Goal: Task Accomplishment & Management: Manage account settings

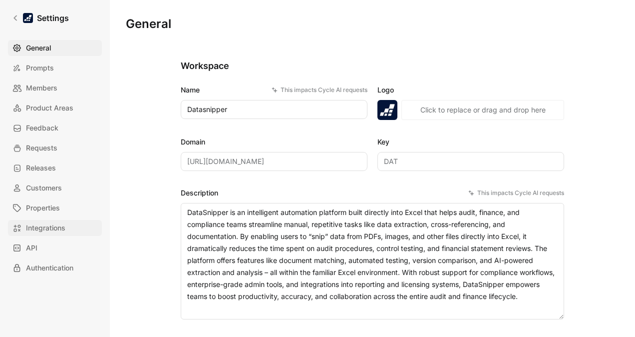
click at [47, 192] on link "Integrations" at bounding box center [55, 228] width 94 height 16
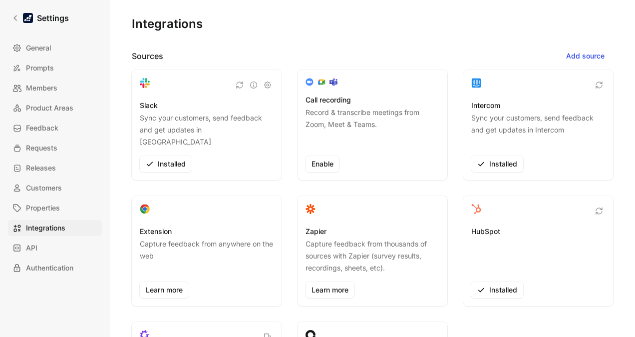
click at [202, 113] on p "Sync your customers, send feedback and get updates in [GEOGRAPHIC_DATA]" at bounding box center [207, 130] width 134 height 36
click at [250, 87] on icon "button" at bounding box center [254, 85] width 8 height 8
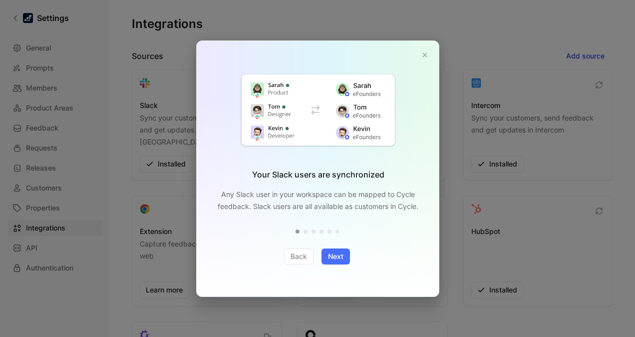
click at [363, 65] on div "Your Slack users are synchronized Any Slack user in your workspace can be mappe…" at bounding box center [318, 134] width 243 height 186
click at [363, 61] on div "Your Slack users are synchronized Any Slack user in your workspace can be mappe…" at bounding box center [318, 134] width 243 height 186
click at [363, 55] on icon "button" at bounding box center [425, 55] width 6 height 6
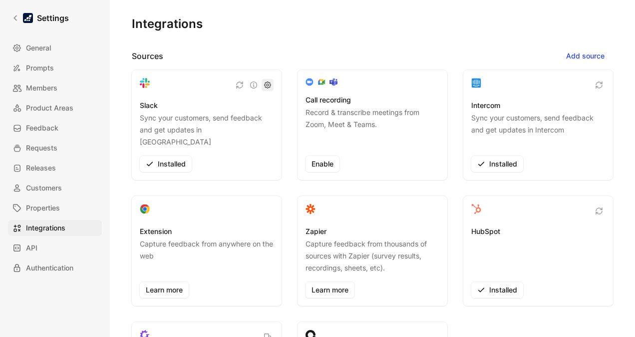
click at [265, 83] on icon "button" at bounding box center [268, 85] width 8 height 8
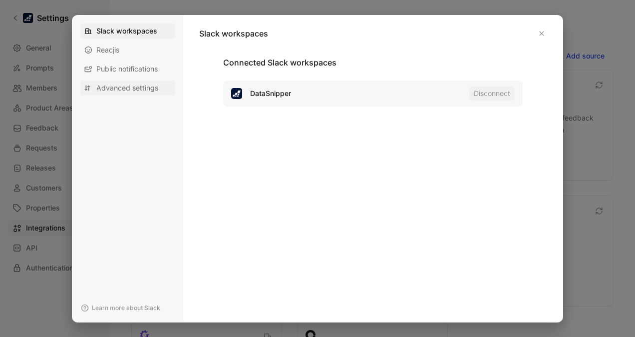
click at [123, 84] on span "Advanced settings" at bounding box center [127, 88] width 62 height 10
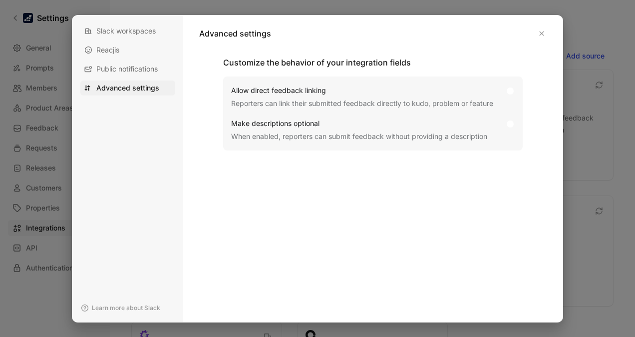
click at [141, 76] on div "Slack workspaces Reacjis Public notifications Advanced settings" at bounding box center [127, 59] width 95 height 72
click at [131, 71] on span "Public notifications" at bounding box center [126, 69] width 61 height 10
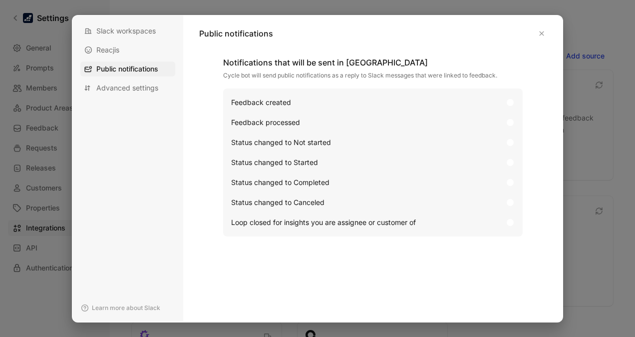
click at [108, 40] on div "Slack workspaces Reacjis Public notifications Advanced settings" at bounding box center [127, 59] width 95 height 72
click at [122, 66] on span "Public notifications" at bounding box center [127, 69] width 62 height 10
click at [108, 46] on span "Reacjis" at bounding box center [107, 50] width 23 height 10
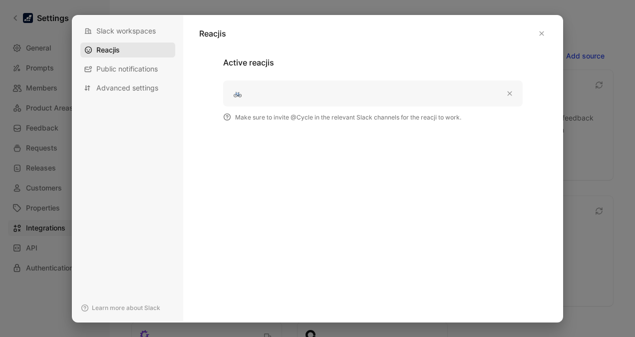
click at [118, 45] on span "Reacjis" at bounding box center [107, 50] width 23 height 10
click at [363, 33] on button "button" at bounding box center [542, 33] width 10 height 10
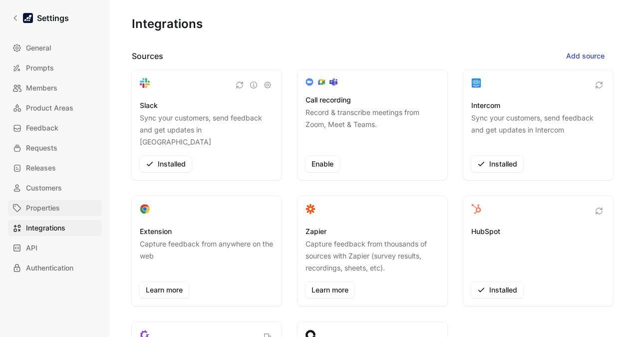
click at [47, 192] on span "Properties" at bounding box center [43, 208] width 34 height 12
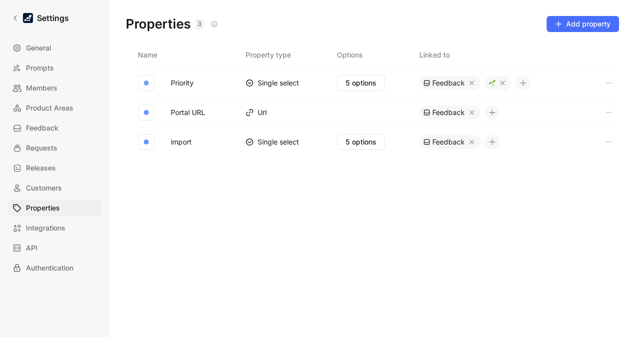
click at [46, 192] on div "General Prompts Members Product Areas Feedback Requests Releases Customers Prop…" at bounding box center [58, 158] width 101 height 236
click at [48, 192] on span "Integrations" at bounding box center [45, 228] width 39 height 12
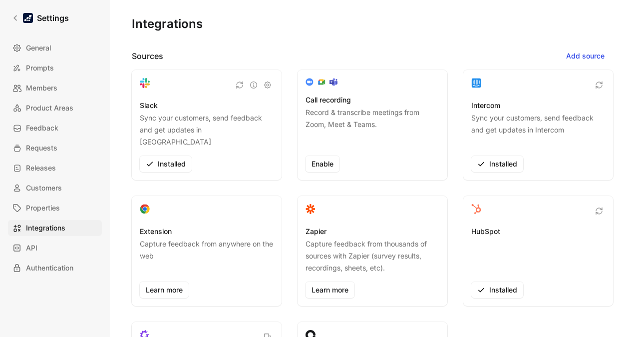
click at [182, 98] on div "Slack Sync your customers, send feedback and get updates in Slack Installed" at bounding box center [207, 125] width 150 height 110
click at [268, 87] on icon "button" at bounding box center [268, 85] width 8 height 8
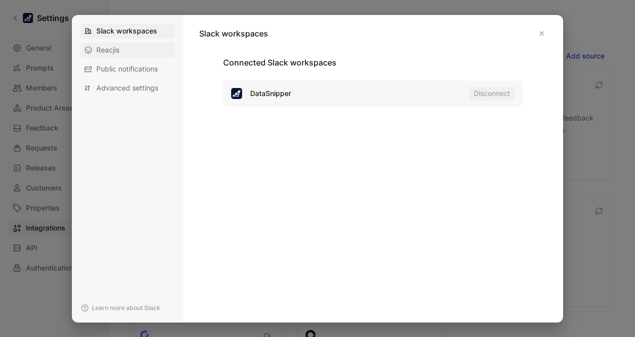
click at [119, 49] on span "Reacjis" at bounding box center [107, 50] width 23 height 10
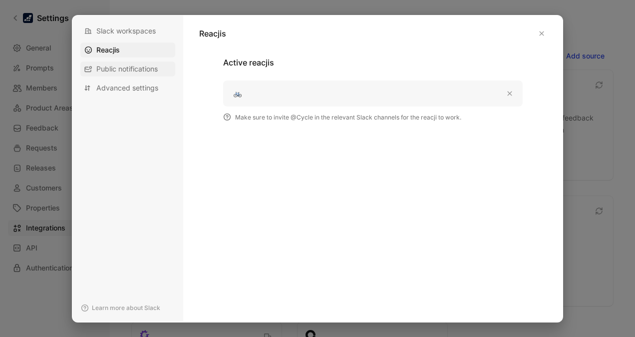
click at [125, 68] on span "Public notifications" at bounding box center [126, 69] width 61 height 10
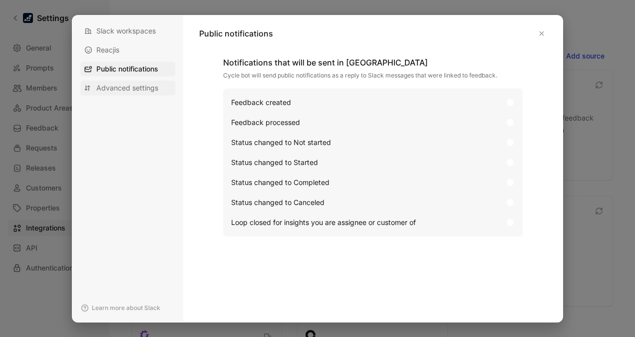
click at [124, 85] on span "Advanced settings" at bounding box center [127, 88] width 62 height 10
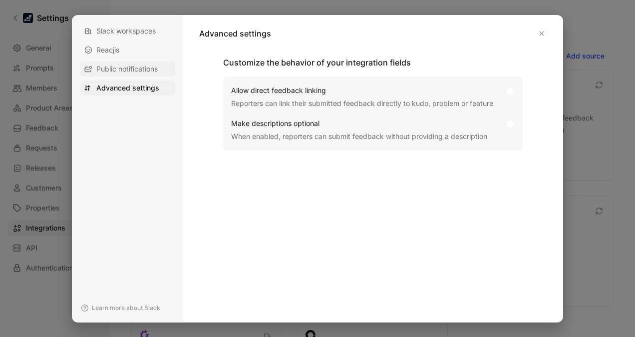
click at [106, 68] on span "Public notifications" at bounding box center [126, 69] width 61 height 10
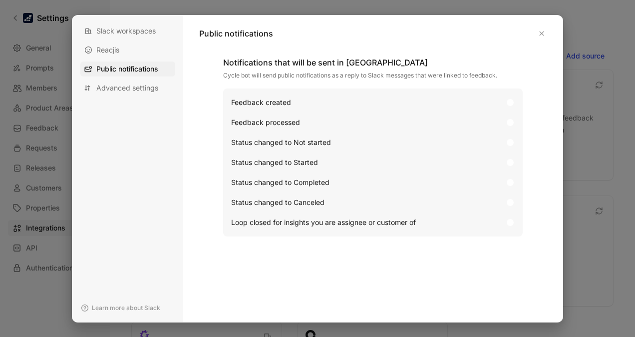
click at [363, 140] on div at bounding box center [317, 168] width 635 height 337
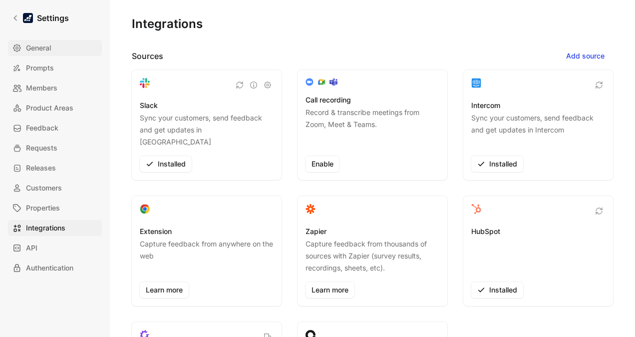
click at [43, 50] on span "General" at bounding box center [38, 48] width 25 height 12
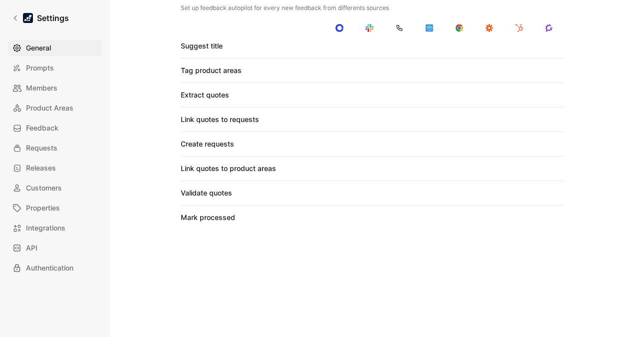
scroll to position [994, 0]
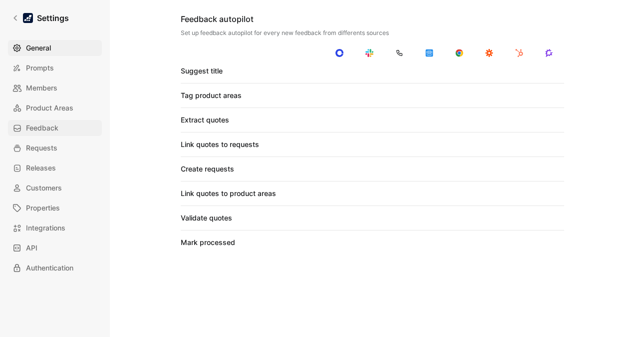
click at [64, 126] on link "Feedback" at bounding box center [55, 128] width 94 height 16
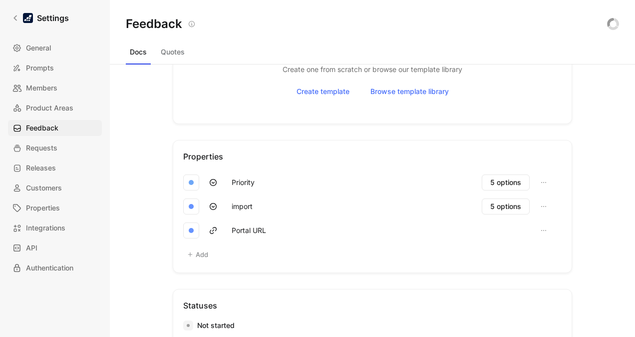
scroll to position [389, 0]
click at [363, 192] on button "button" at bounding box center [544, 207] width 12 height 12
click at [363, 192] on span "Unlink" at bounding box center [497, 226] width 20 height 8
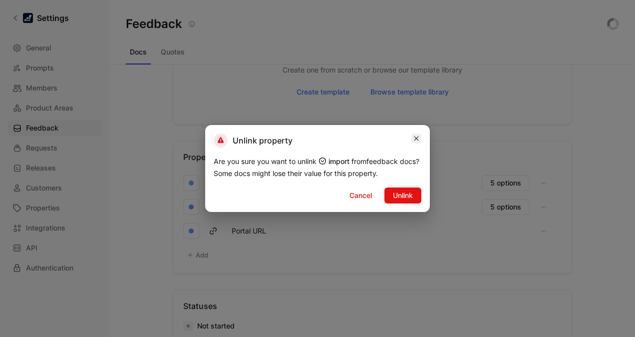
click at [363, 138] on button "button" at bounding box center [417, 138] width 10 height 10
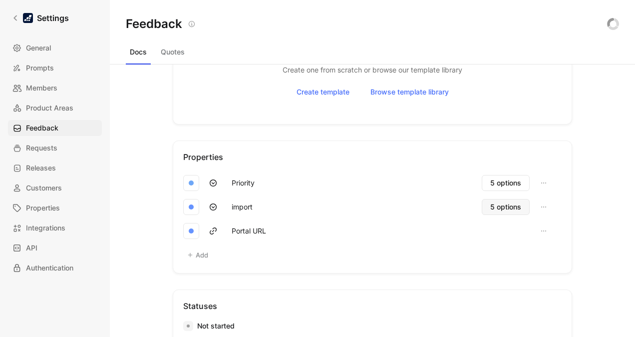
scroll to position [401, 0]
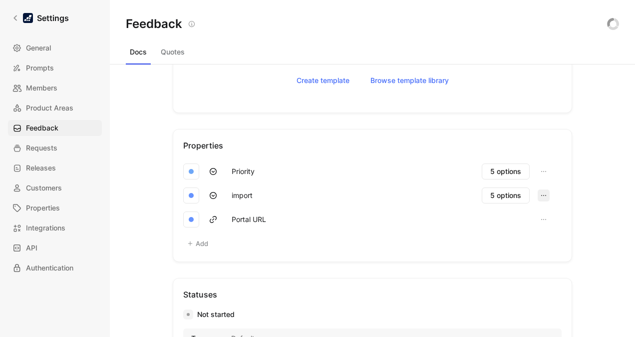
click at [363, 191] on icon "button" at bounding box center [544, 195] width 8 height 8
click at [363, 192] on span "5 options" at bounding box center [505, 195] width 31 height 12
click at [363, 192] on icon "button" at bounding box center [544, 195] width 8 height 8
click at [363, 192] on span "Unlink" at bounding box center [497, 215] width 20 height 8
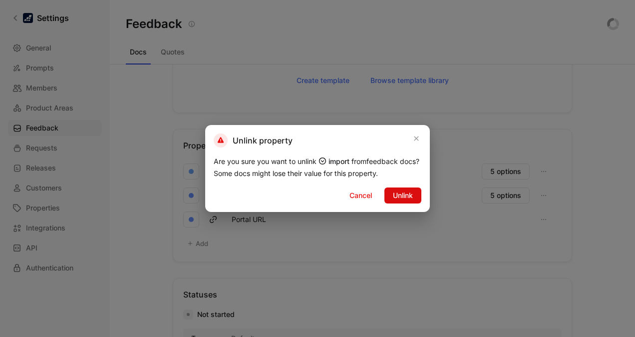
click at [363, 192] on span "Unlink" at bounding box center [403, 195] width 20 height 12
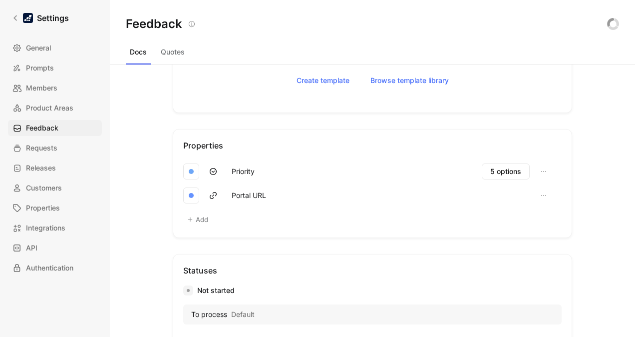
click at [363, 144] on div "Docs Docs are your raw feedback coming from your sources or captured in-app. Th…" at bounding box center [372, 200] width 525 height 272
click at [363, 171] on icon "button" at bounding box center [544, 171] width 8 height 8
click at [363, 192] on span "Unlink" at bounding box center [497, 191] width 20 height 8
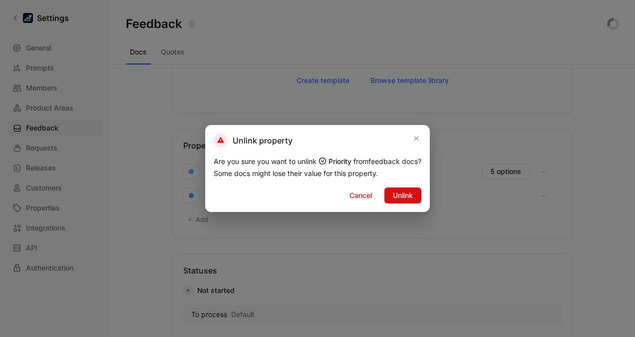
click at [363, 191] on span "Unlink" at bounding box center [403, 195] width 20 height 12
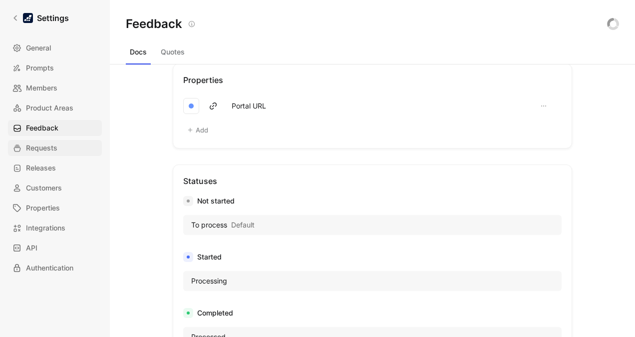
scroll to position [466, 0]
click at [31, 148] on span "Requests" at bounding box center [41, 148] width 31 height 12
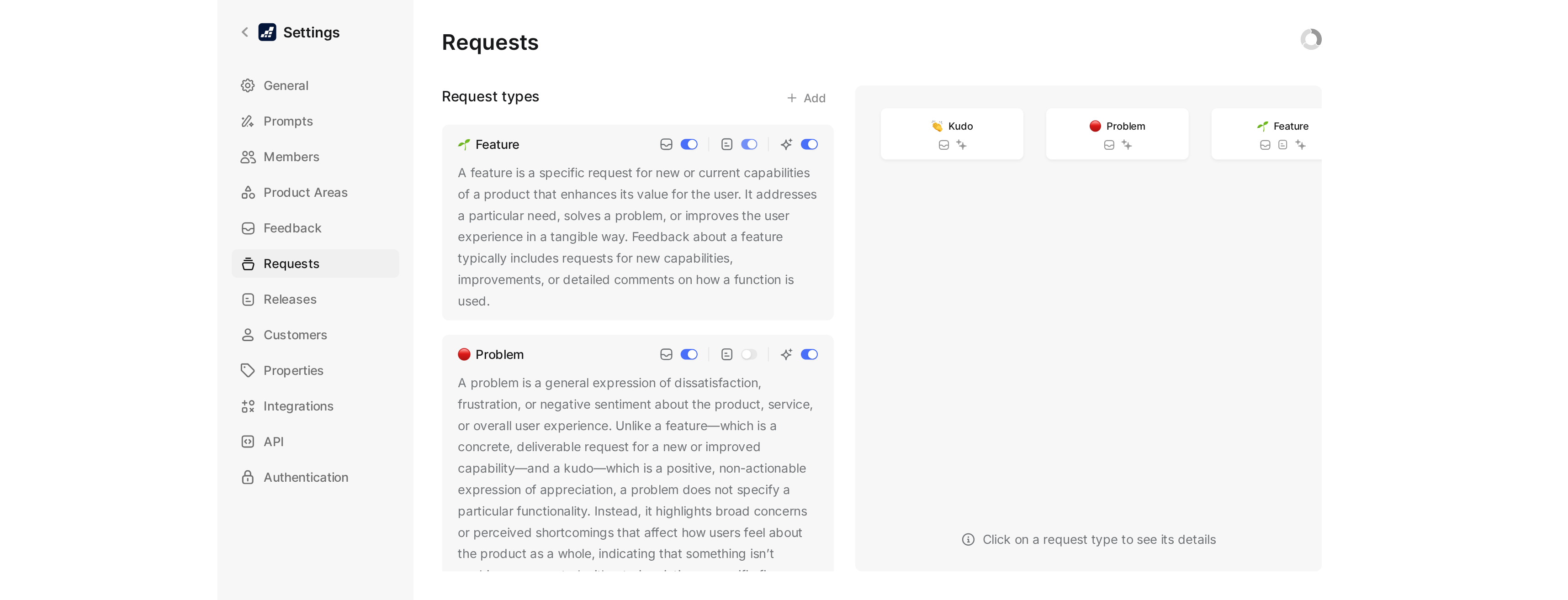
scroll to position [141, 0]
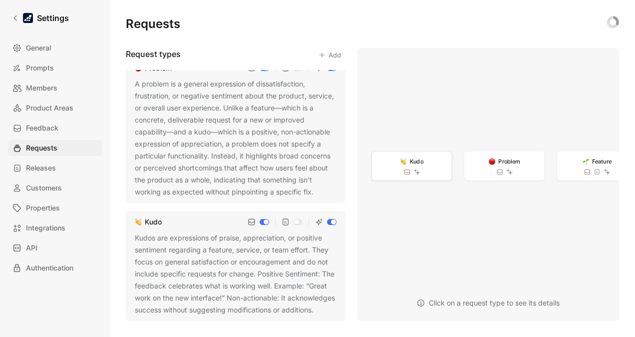
click at [363, 157] on span "Kudo" at bounding box center [416, 160] width 13 height 9
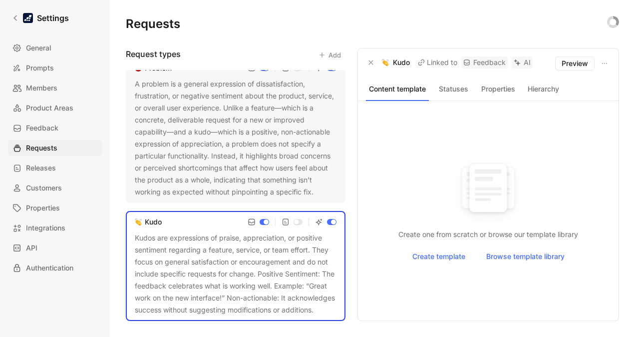
click at [363, 84] on button "Statuses" at bounding box center [453, 88] width 41 height 13
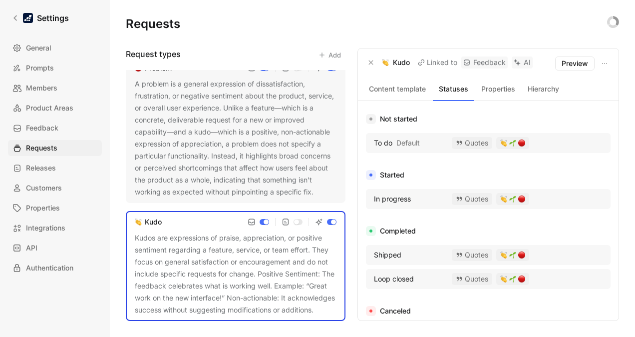
click at [363, 89] on button "Properties" at bounding box center [498, 88] width 41 height 13
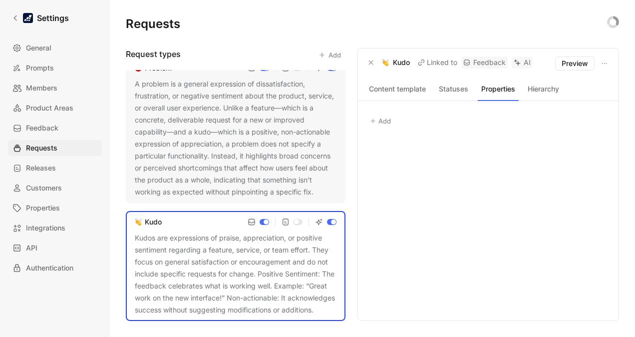
click at [363, 89] on button "Content template" at bounding box center [397, 88] width 63 height 13
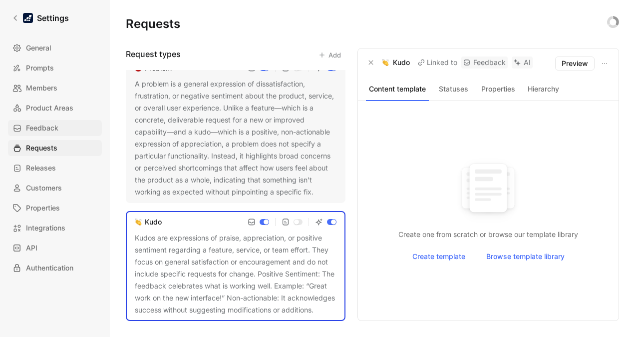
click at [34, 126] on span "Feedback" at bounding box center [42, 128] width 32 height 12
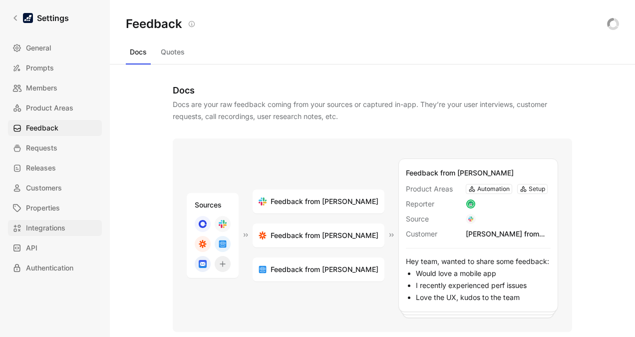
click at [50, 192] on span "Integrations" at bounding box center [45, 228] width 39 height 12
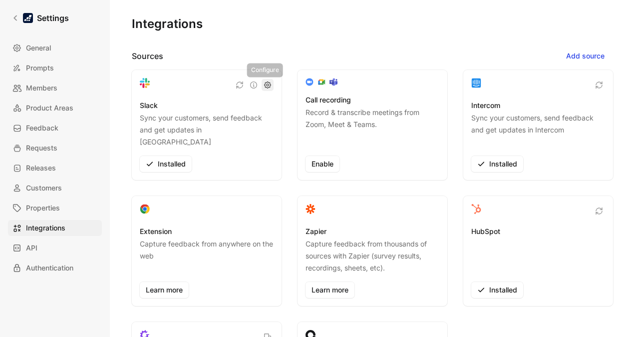
click at [264, 81] on icon "button" at bounding box center [267, 84] width 7 height 7
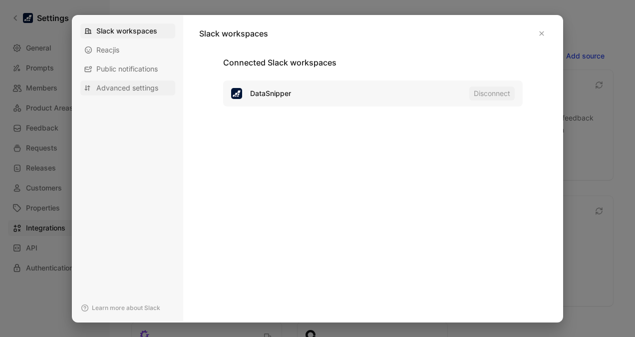
click at [139, 86] on span "Advanced settings" at bounding box center [127, 88] width 62 height 10
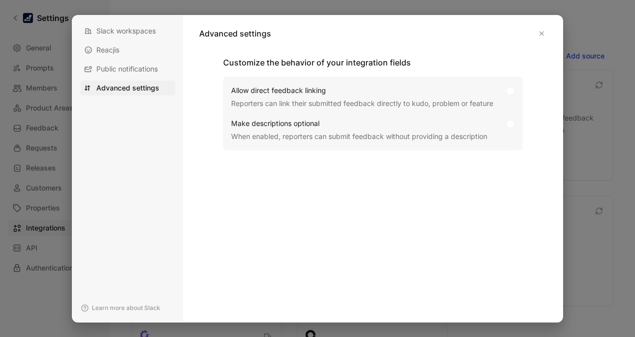
click at [363, 89] on div at bounding box center [510, 90] width 7 height 7
click at [0, 0] on input "Allow direct feedback linking Reporters can link their submitted feedback direc…" at bounding box center [0, 0] width 0 height 0
click at [363, 192] on div at bounding box center [317, 168] width 635 height 337
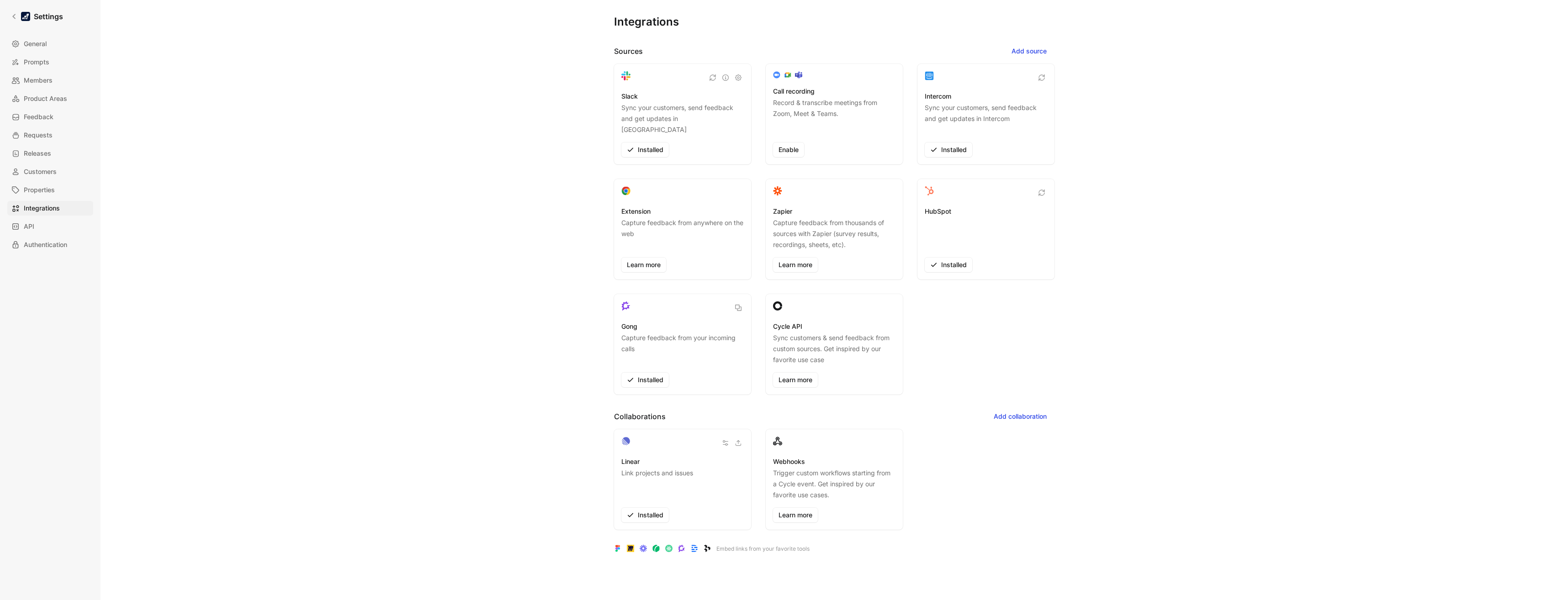
click at [332, 176] on div "Integrations Sources Add source Slack Sync your customers, send feedback and ge…" at bounding box center [834, 300] width 1467 height 600
click at [258, 171] on div "Integrations Sources Add source Slack Sync your customers, send feedback and ge…" at bounding box center [834, 300] width 1467 height 600
click at [12, 17] on icon at bounding box center [14, 16] width 6 height 6
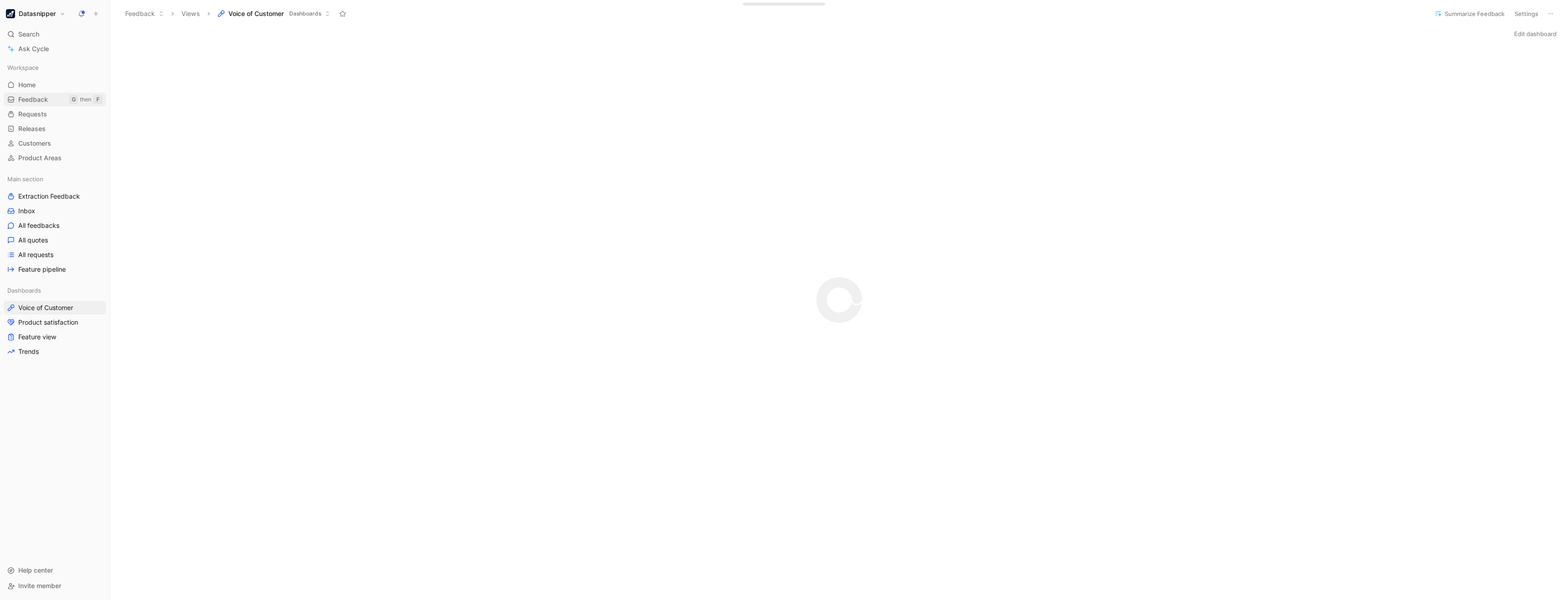
click at [38, 102] on span "Feedback" at bounding box center [33, 100] width 29 height 9
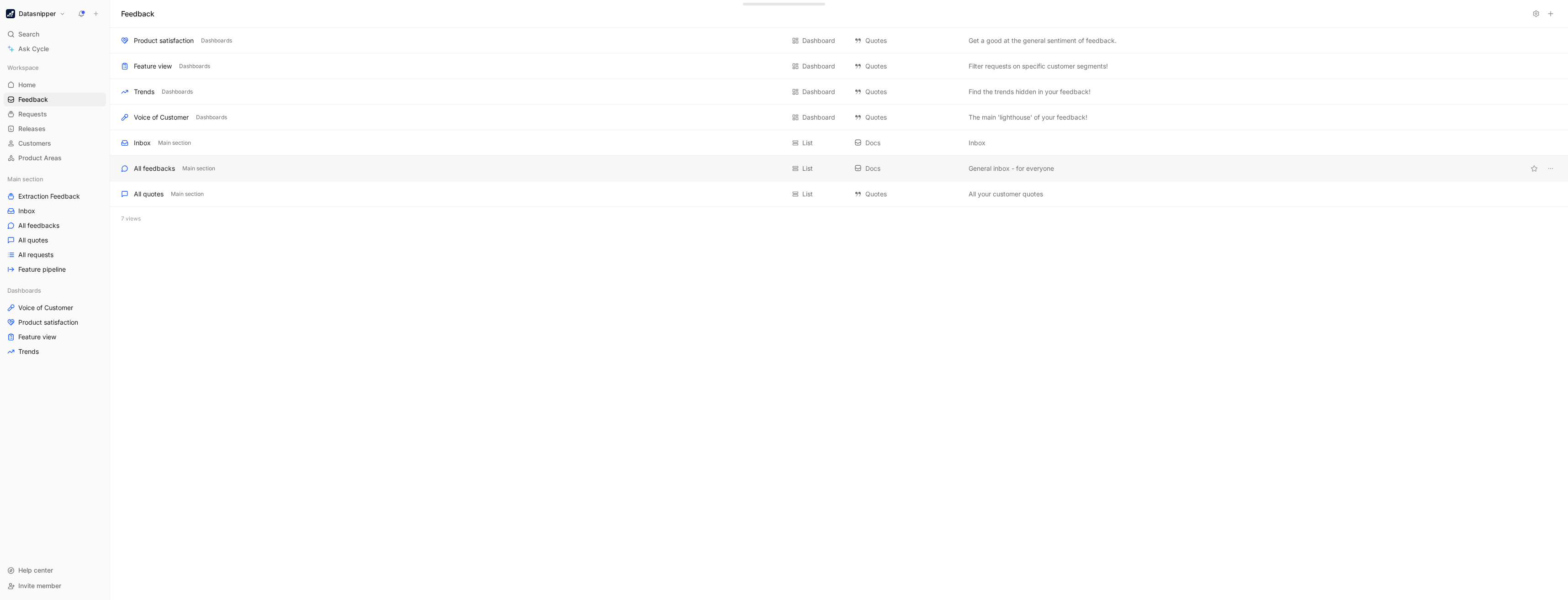
click at [177, 167] on div "All feedbacks Main section" at bounding box center [453, 168] width 664 height 11
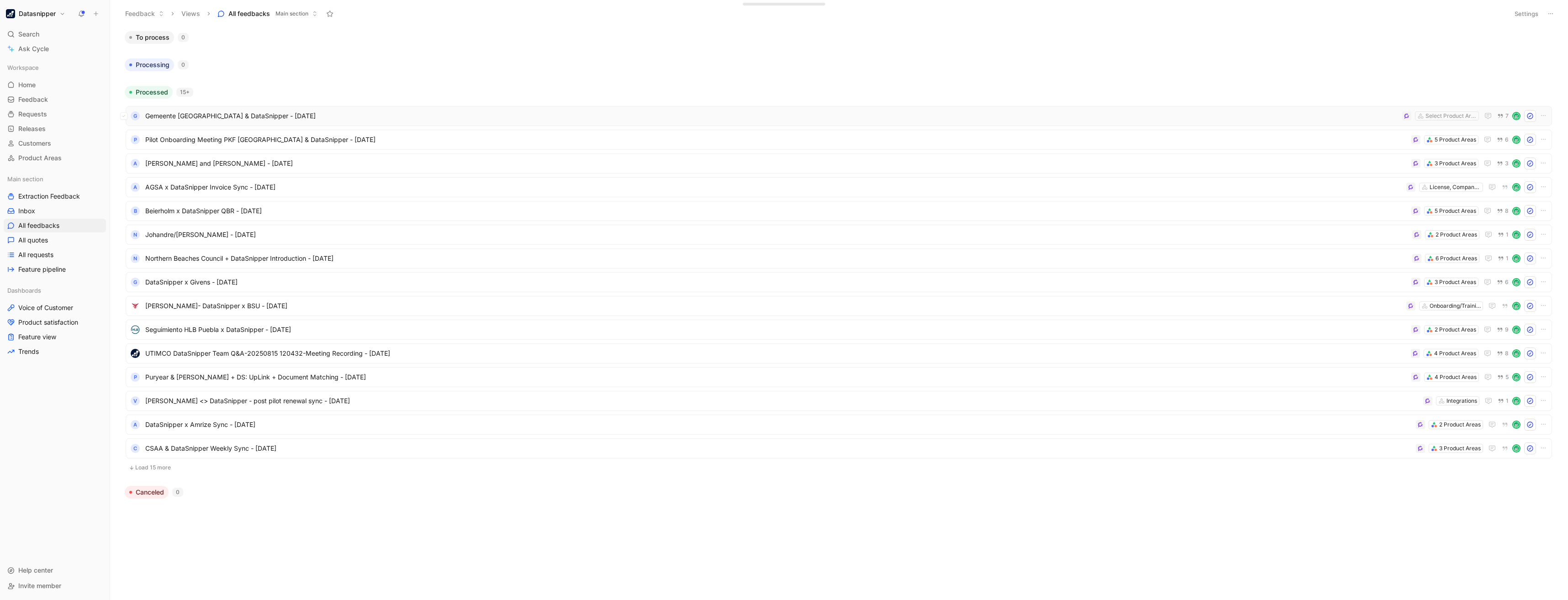
click at [332, 119] on span "Gemeente [GEOGRAPHIC_DATA] & DataSnipper - [DATE]" at bounding box center [772, 116] width 1253 height 11
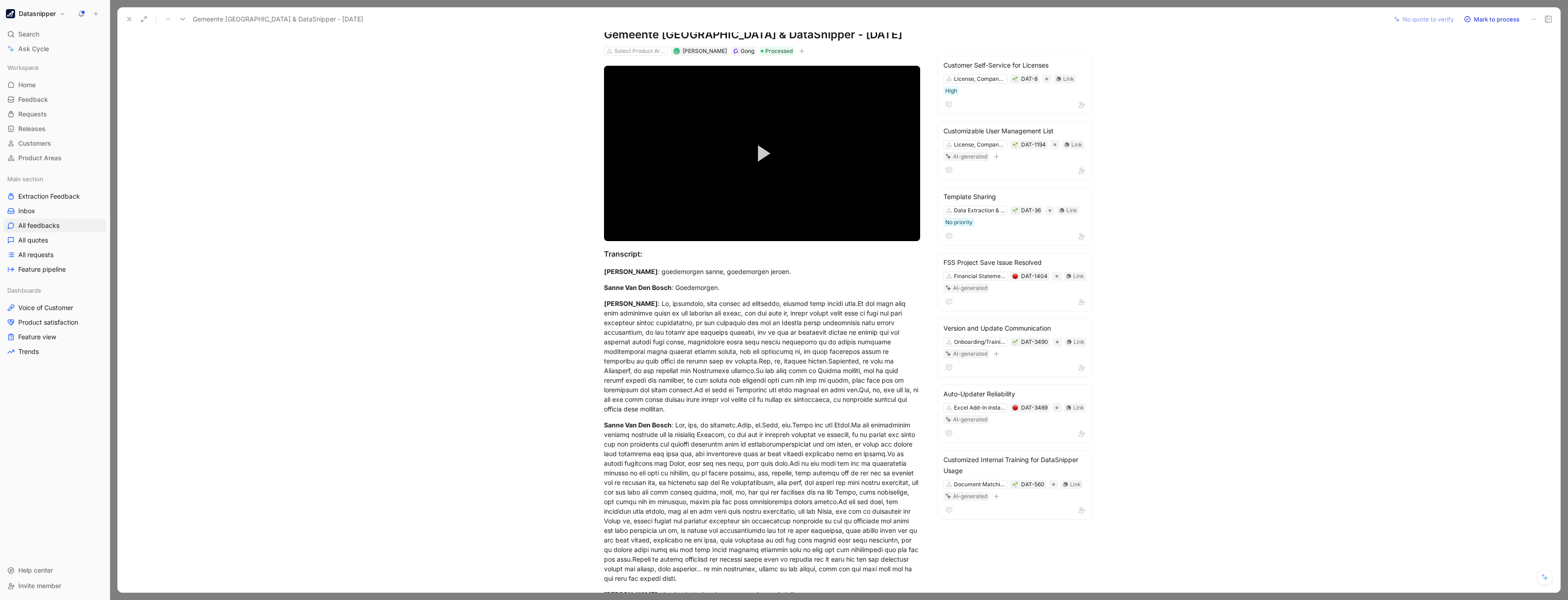
scroll to position [37, 0]
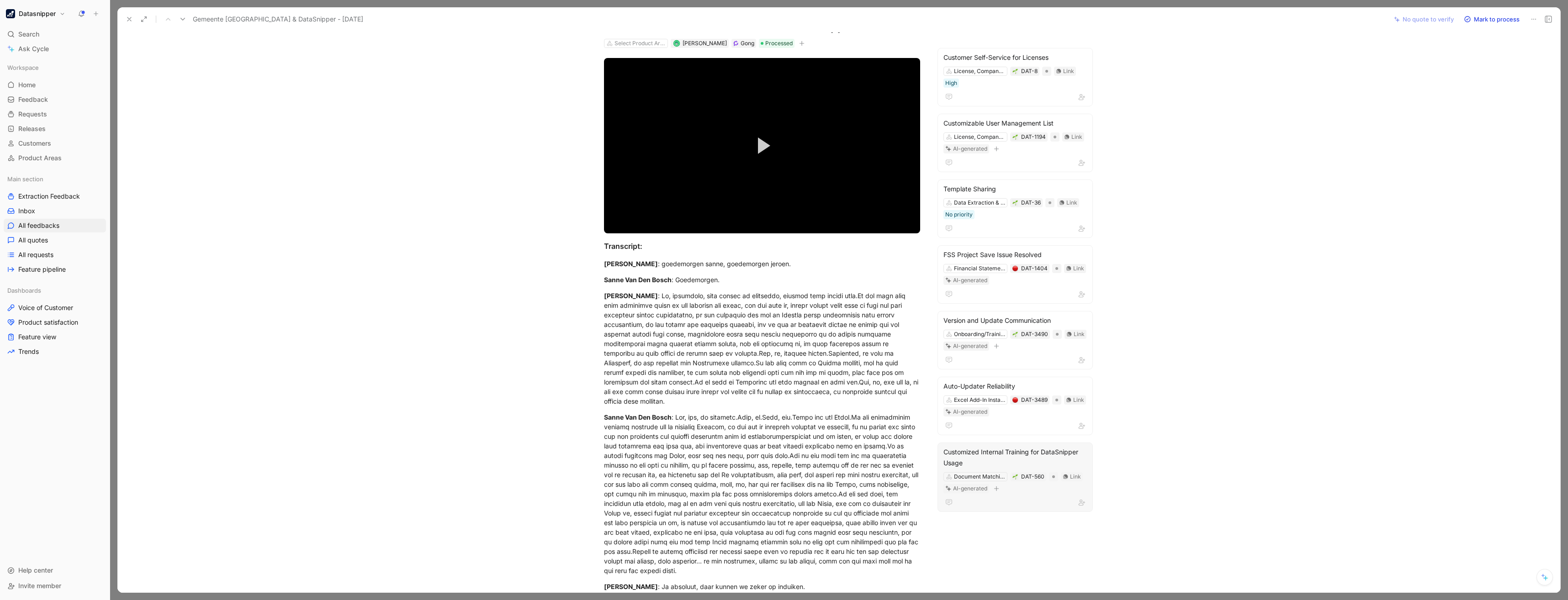
click at [332, 176] on div "Customized Internal Training for DataSnipper Usage" at bounding box center [1015, 457] width 144 height 22
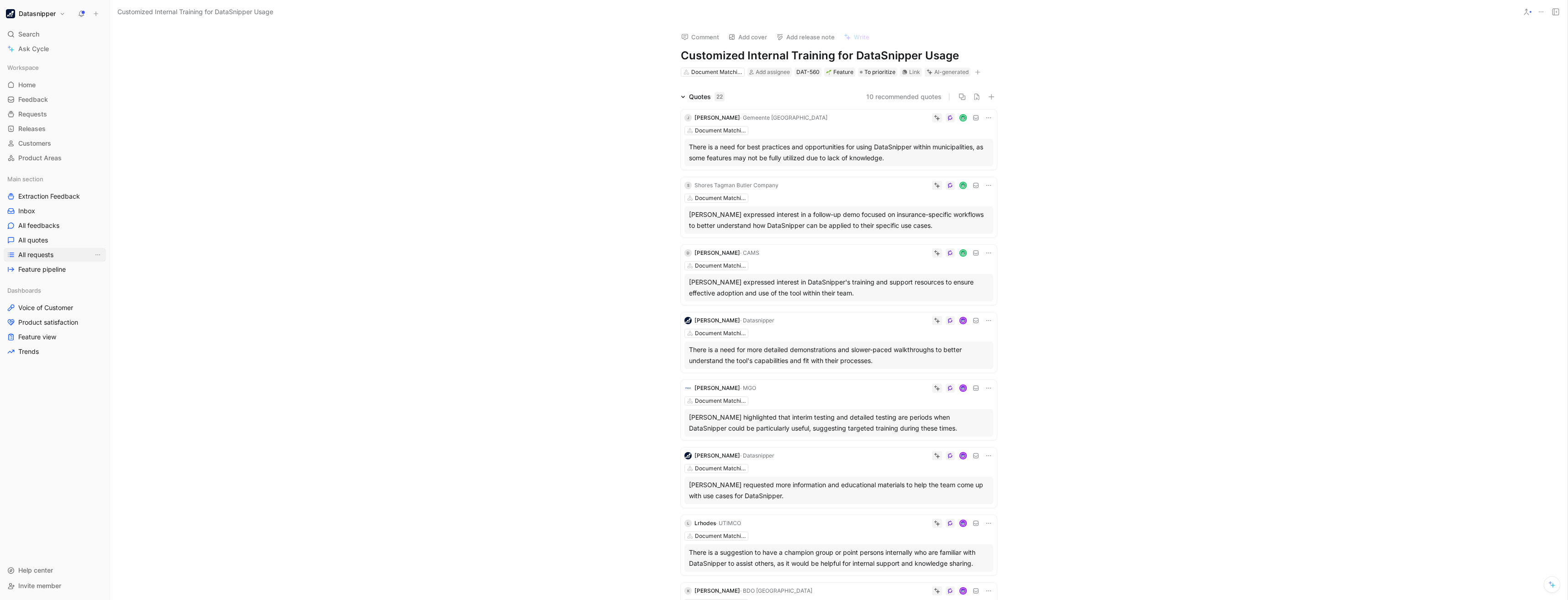
click at [38, 176] on span "All requests" at bounding box center [36, 255] width 35 height 9
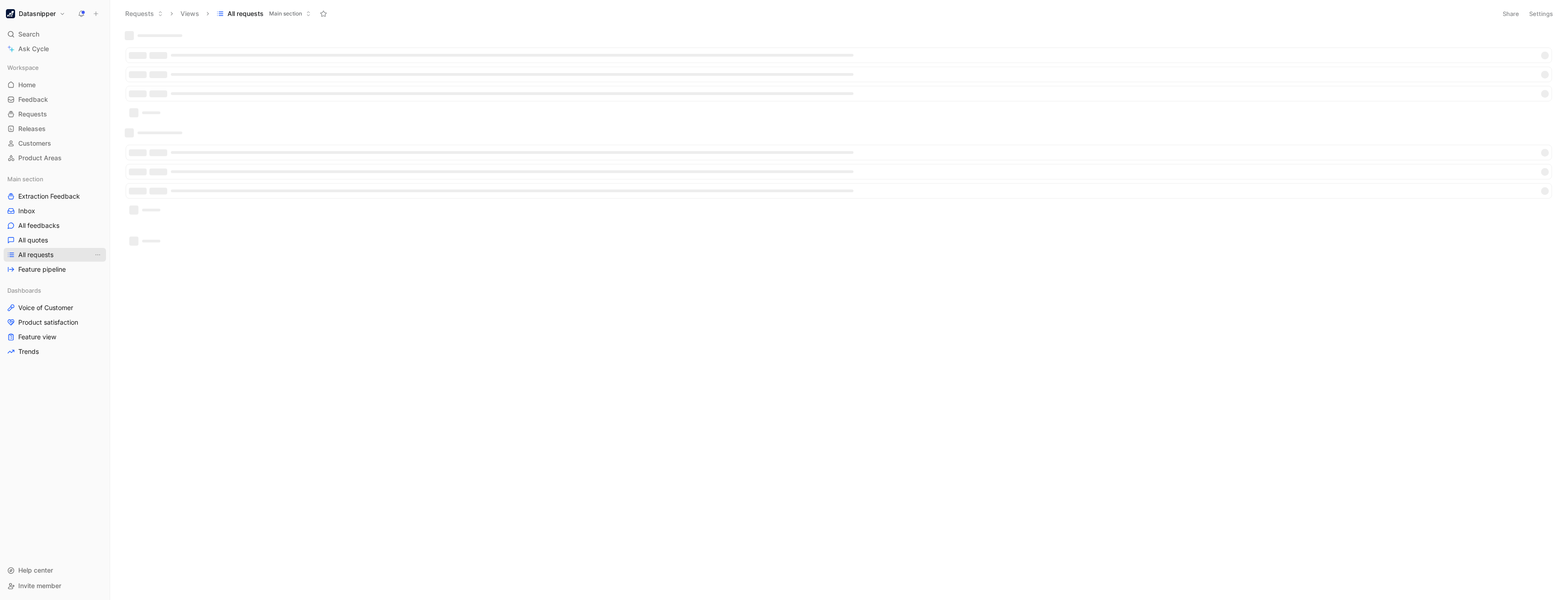
click at [38, 176] on span "All requests" at bounding box center [36, 255] width 35 height 9
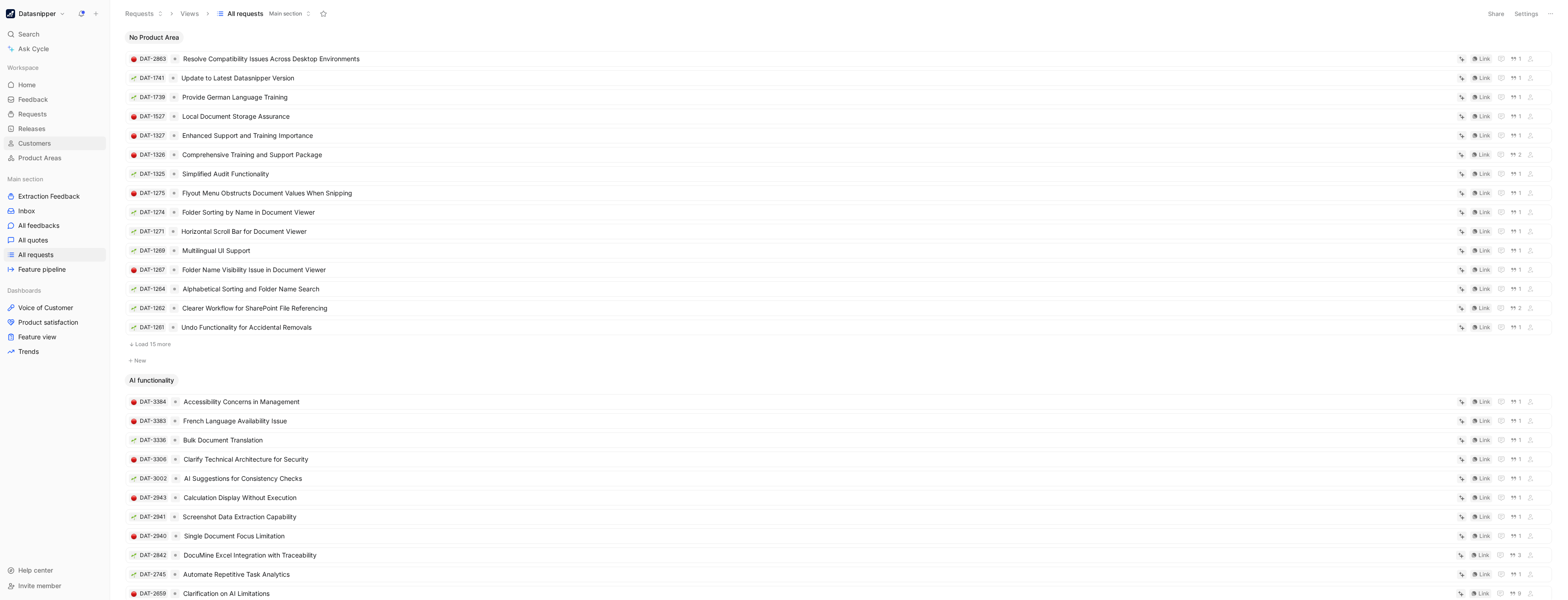
click at [38, 150] on link "Customers" at bounding box center [55, 143] width 102 height 14
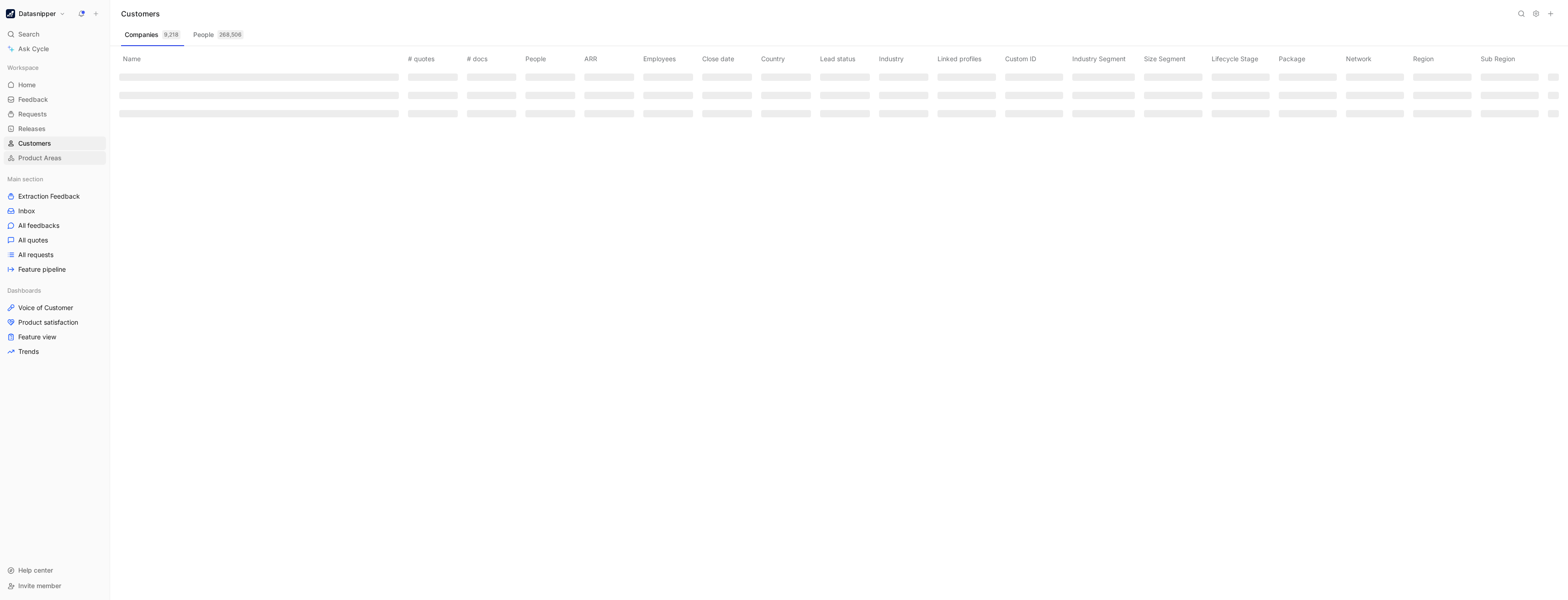
click at [38, 157] on span "Product Areas" at bounding box center [39, 158] width 43 height 9
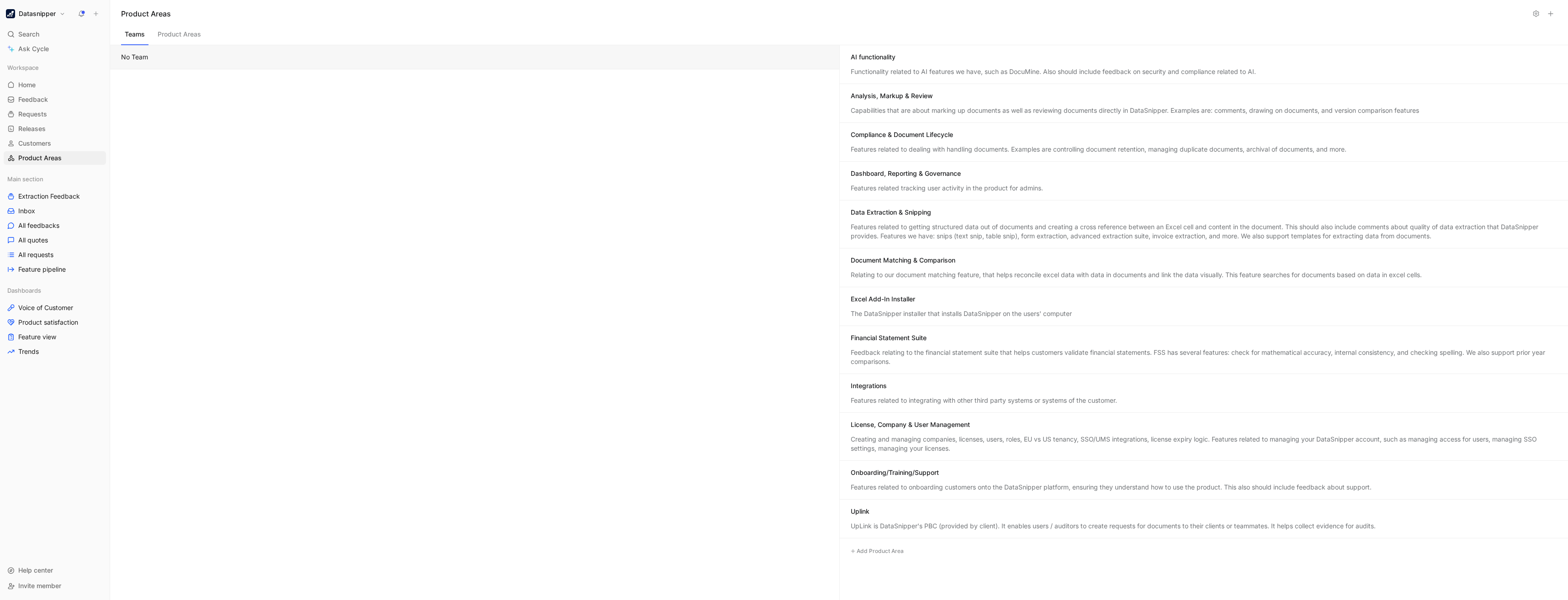
click at [332, 176] on div "No Team" at bounding box center [474, 322] width 729 height 555
click at [263, 176] on div "No Team" at bounding box center [474, 322] width 729 height 555
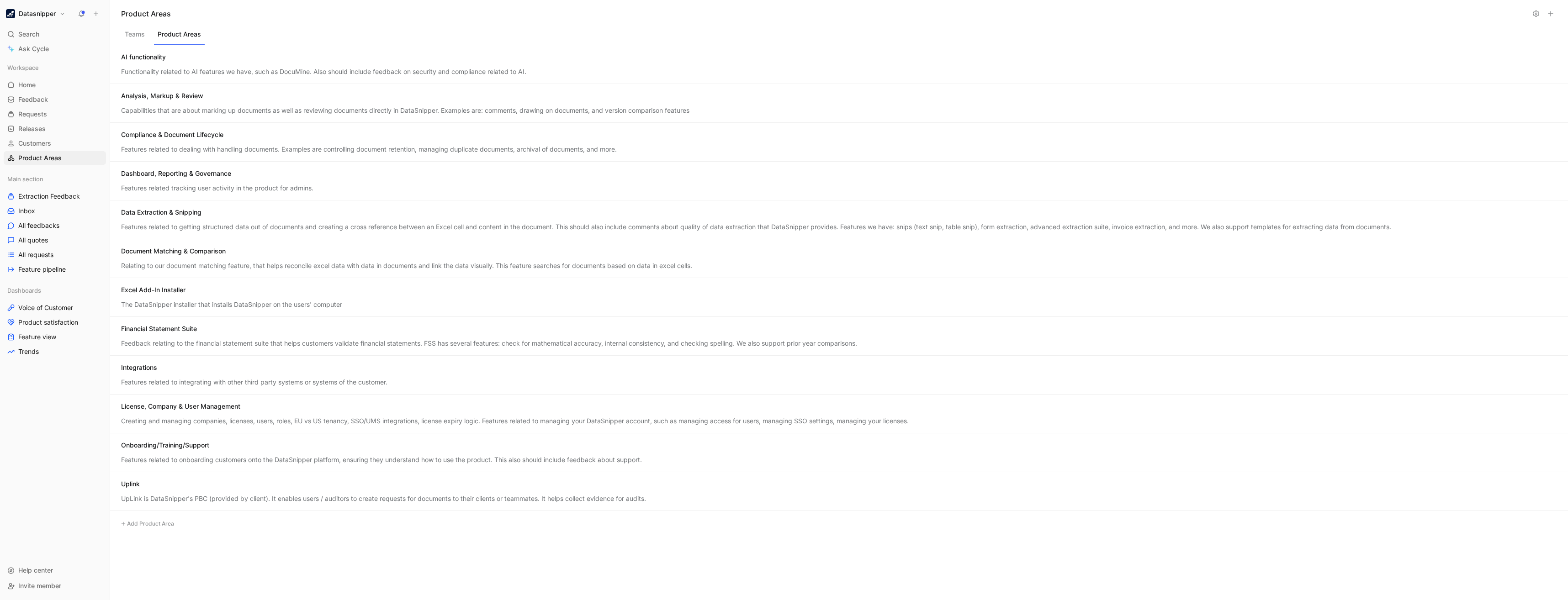
click at [195, 37] on button "Product Areas" at bounding box center [178, 36] width 50 height 17
